Goal: Task Accomplishment & Management: Use online tool/utility

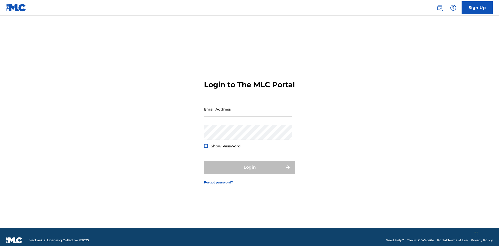
scroll to position [7, 0]
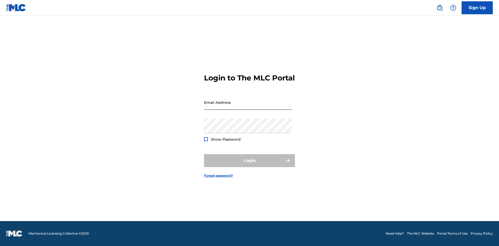
click at [248, 107] on input "Email Address" at bounding box center [248, 102] width 88 height 15
type input "[EMAIL_ADDRESS][DOMAIN_NAME]"
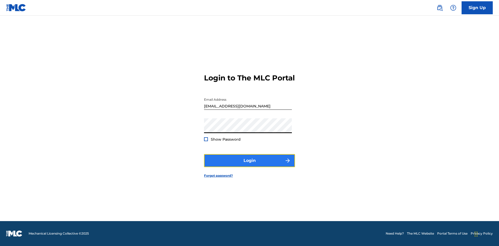
click at [250, 165] on button "Login" at bounding box center [249, 160] width 91 height 13
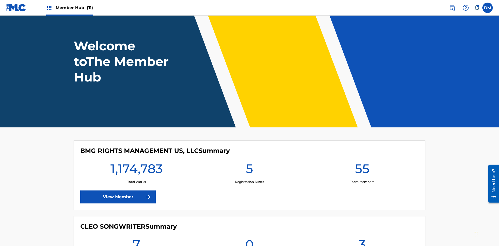
click at [74, 8] on span "Member Hub (11)" at bounding box center [74, 8] width 37 height 6
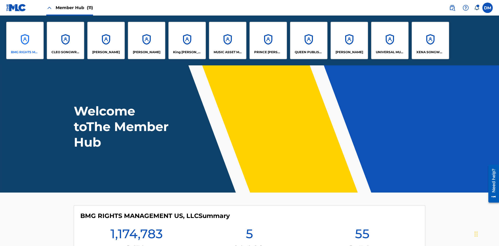
click at [25, 52] on p "BMG RIGHTS MANAGEMENT US, LLC" at bounding box center [25, 52] width 28 height 5
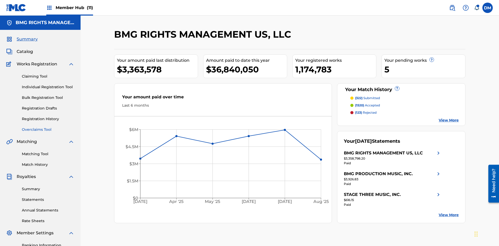
click at [48, 127] on link "Overclaims Tool" at bounding box center [48, 129] width 53 height 5
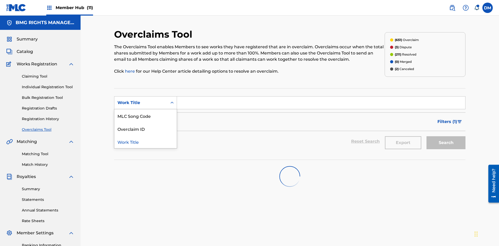
scroll to position [67, 0]
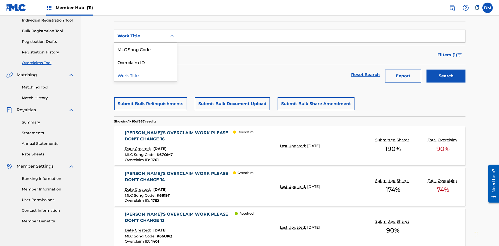
click at [146, 49] on div "MLC Song Code" at bounding box center [145, 49] width 62 height 13
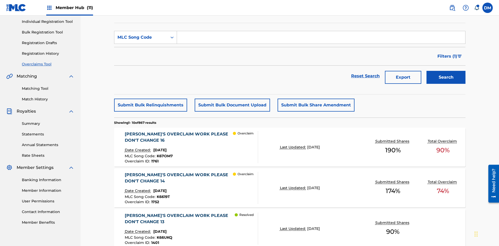
click at [321, 37] on input "Search Form" at bounding box center [321, 37] width 288 height 12
type input "K6619T"
click at [446, 71] on button "Search" at bounding box center [446, 77] width 39 height 13
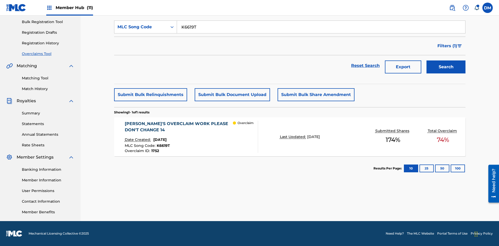
click at [155, 151] on span "1752" at bounding box center [155, 151] width 8 height 5
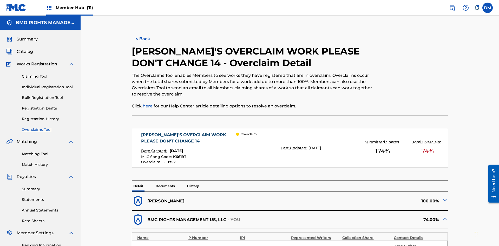
scroll to position [14, 0]
